Goal: Register for event/course

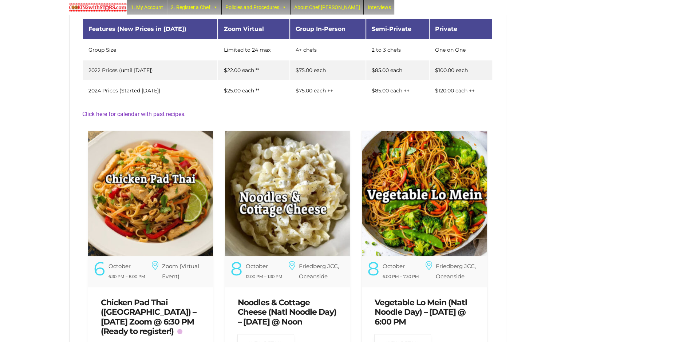
scroll to position [141, 0]
click at [310, 208] on img at bounding box center [287, 193] width 125 height 125
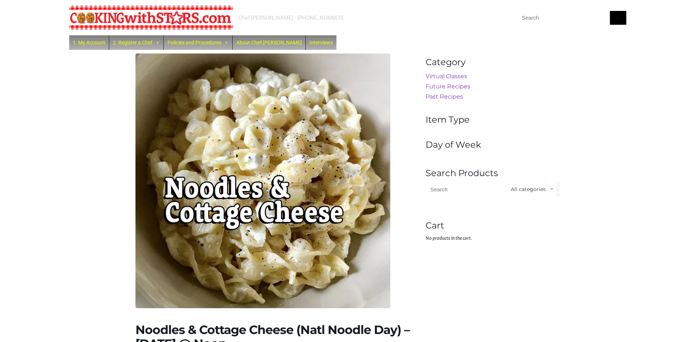
scroll to position [-1, 0]
click at [247, 143] on img at bounding box center [263, 181] width 255 height 255
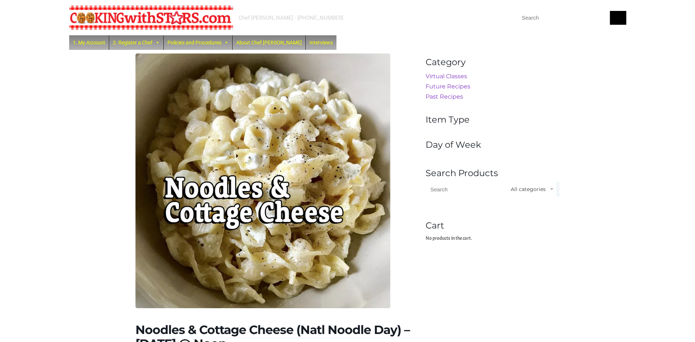
click at [247, 143] on img at bounding box center [263, 181] width 255 height 255
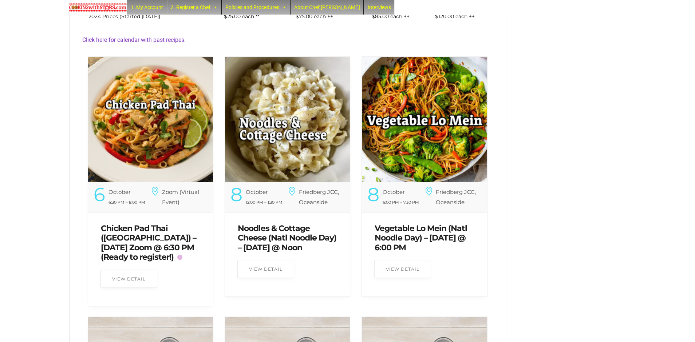
scroll to position [216, 0]
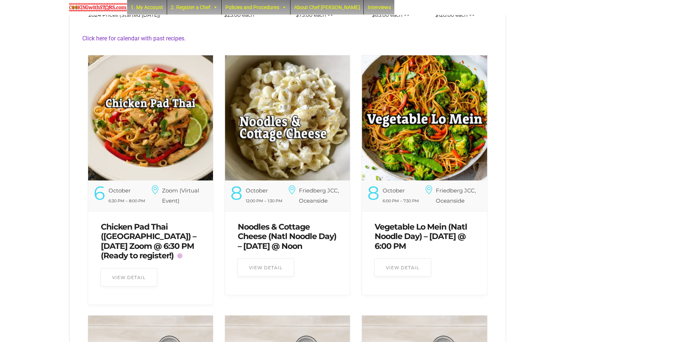
click at [141, 238] on link "Chicken Pad Thai ([GEOGRAPHIC_DATA]) – [DATE] Zoom @ 6:30 PM (Ready to register…" at bounding box center [148, 241] width 95 height 39
click at [137, 231] on link "Chicken Pad Thai ([GEOGRAPHIC_DATA]) – [DATE] Zoom @ 6:30 PM (Ready to register…" at bounding box center [148, 241] width 95 height 39
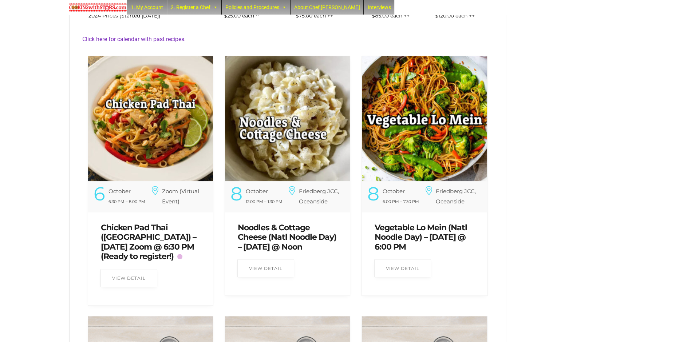
click at [137, 231] on link "Chicken Pad Thai ([GEOGRAPHIC_DATA]) – [DATE] Zoom @ 6:30 PM (Ready to register…" at bounding box center [148, 242] width 95 height 39
click at [140, 228] on link "Chicken Pad Thai (Thailand) – Monday Zoom @ 6:30 PM (Ready to register!)" at bounding box center [148, 242] width 95 height 39
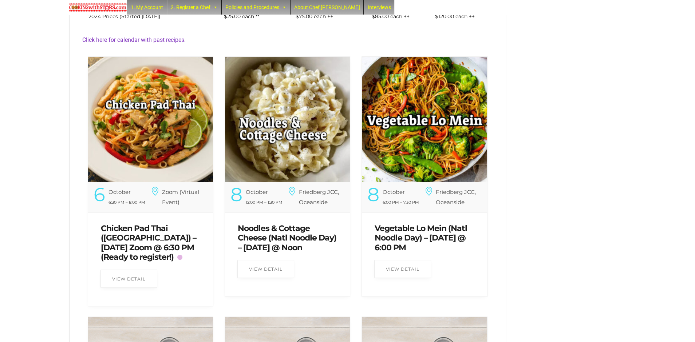
click at [140, 228] on link "Chicken Pad Thai ([GEOGRAPHIC_DATA]) – [DATE] Zoom @ 6:30 PM (Ready to register…" at bounding box center [148, 243] width 95 height 39
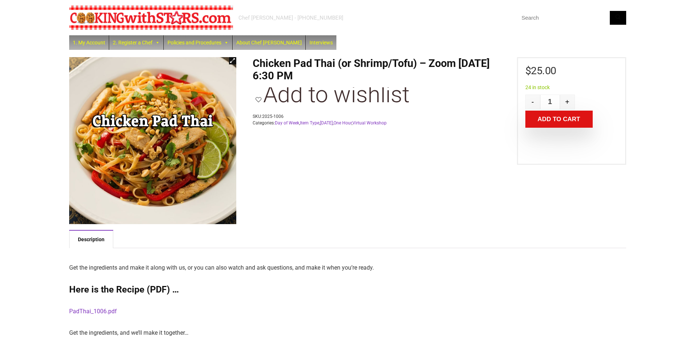
scroll to position [90, 0]
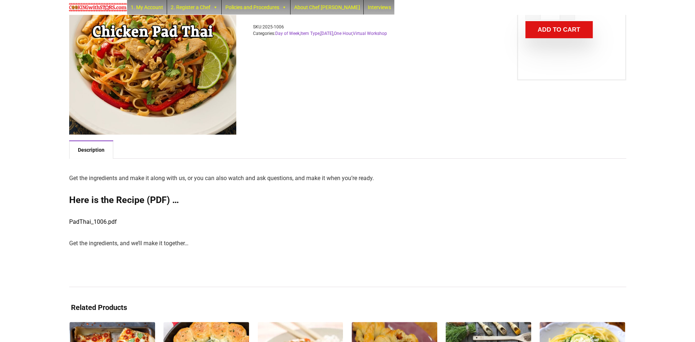
click at [109, 222] on link "PadThai_1006.pdf" at bounding box center [93, 222] width 48 height 7
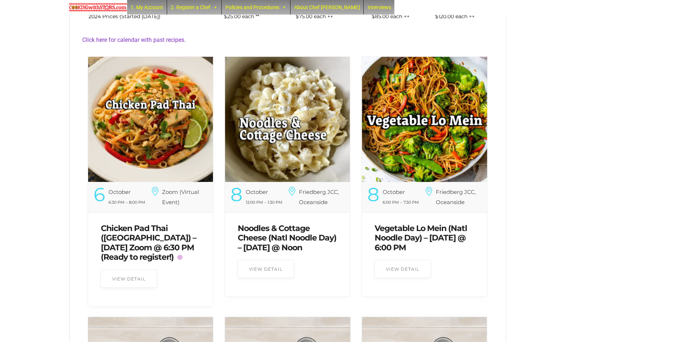
scroll to position [215, 0]
click at [291, 234] on link "Noodles & Cottage Cheese (Natl Noodle Day) – [DATE] @ Noon" at bounding box center [287, 237] width 99 height 29
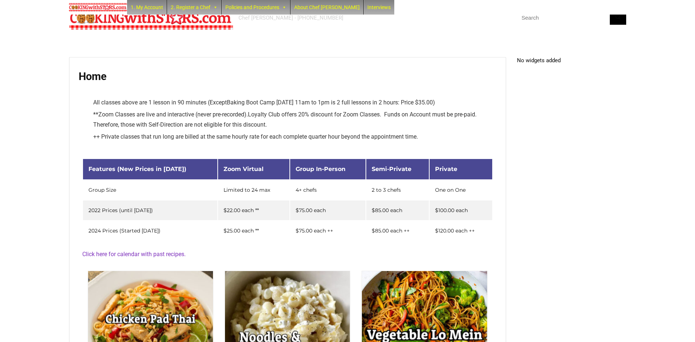
scroll to position [185, 0]
